Goal: Information Seeking & Learning: Learn about a topic

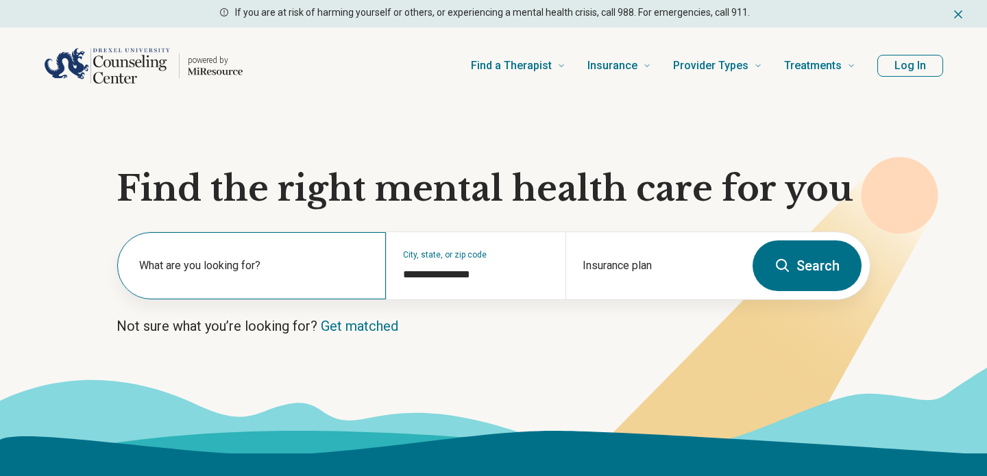
click at [293, 266] on label "What are you looking for?" at bounding box center [254, 266] width 230 height 16
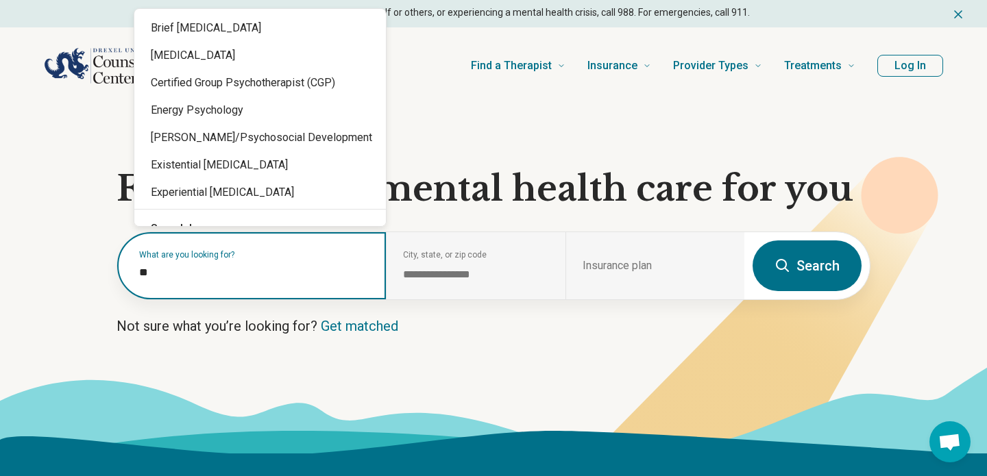
type input "*"
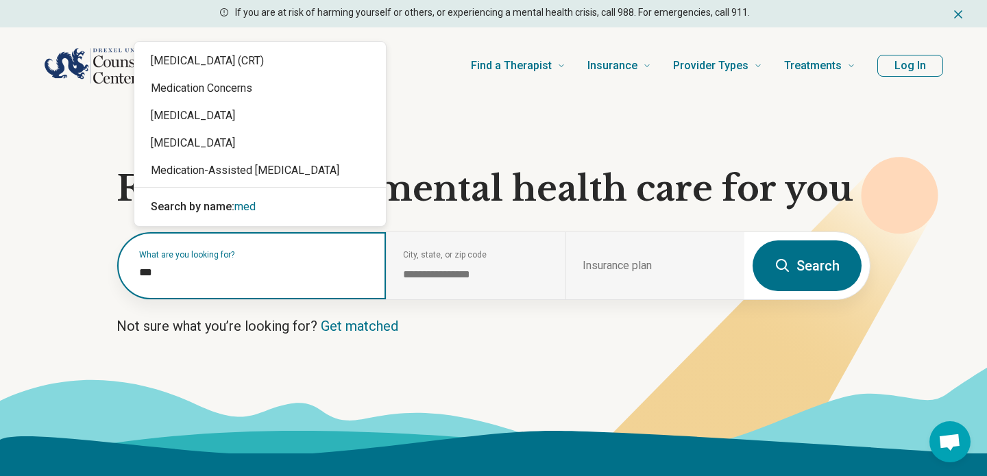
type input "****"
click at [264, 117] on div "[MEDICAL_DATA]" at bounding box center [259, 115] width 251 height 27
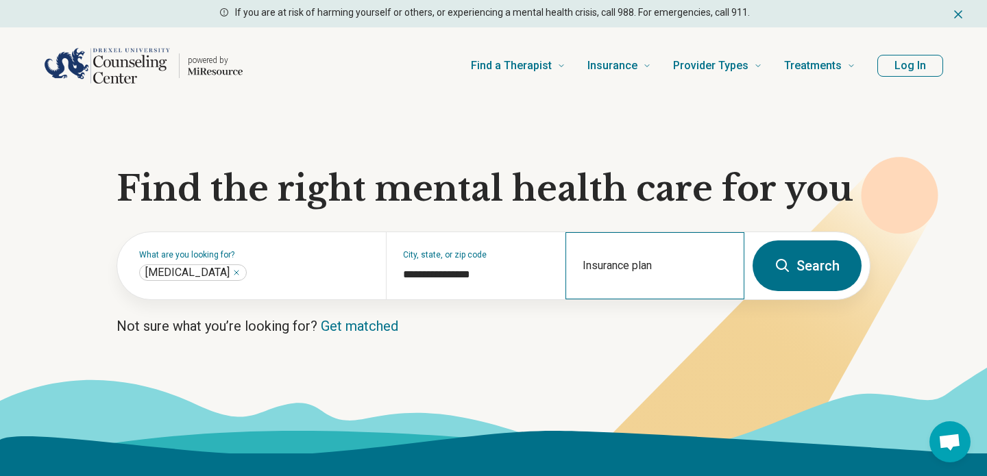
click at [636, 267] on div "Insurance plan" at bounding box center [654, 265] width 179 height 67
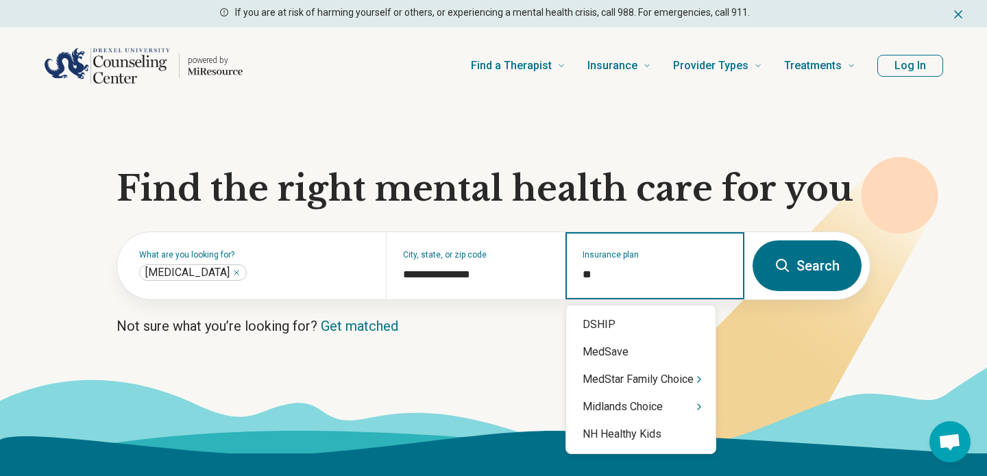
type input "*"
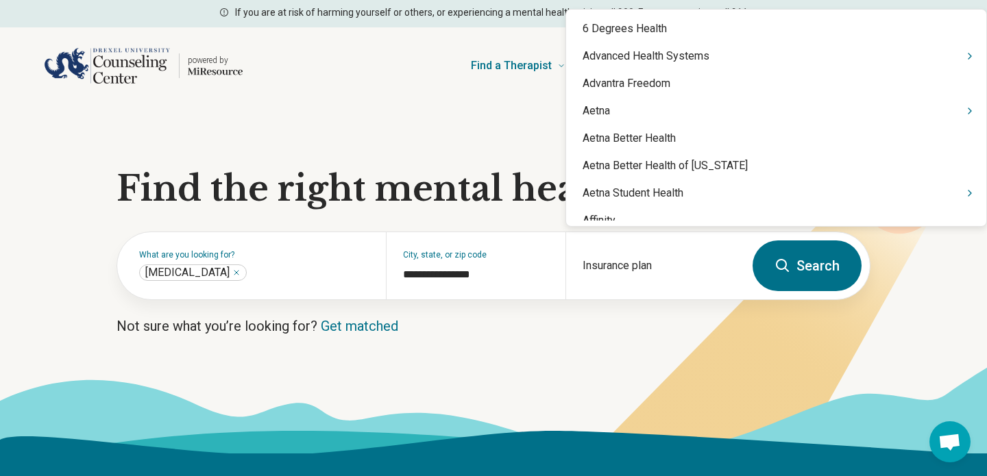
click at [792, 269] on button "Search" at bounding box center [806, 265] width 109 height 51
